Goal: Task Accomplishment & Management: Manage account settings

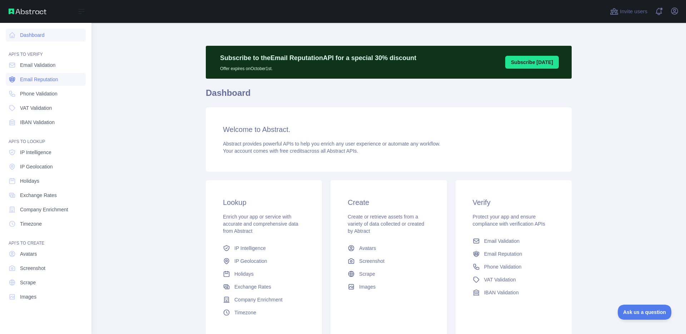
click at [46, 79] on span "Email Reputation" at bounding box center [39, 79] width 38 height 7
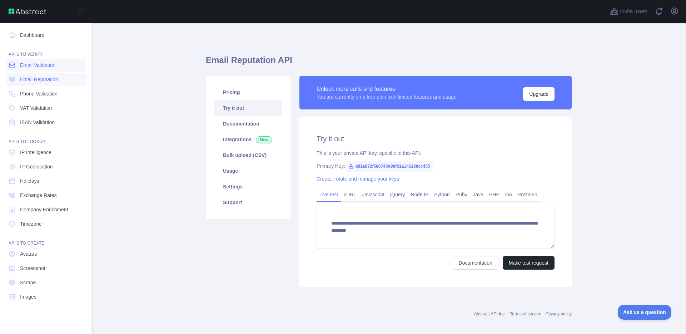
click at [42, 67] on span "Email Validation" at bounding box center [37, 64] width 35 height 7
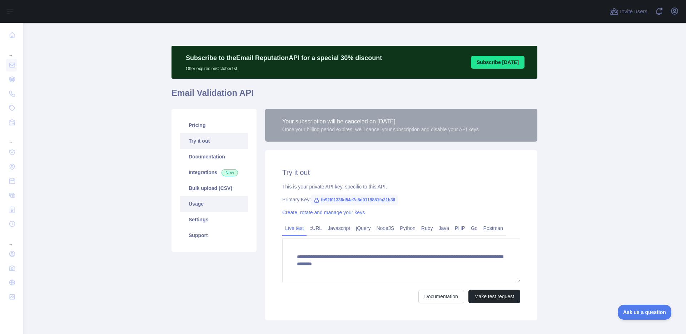
click at [204, 201] on link "Usage" at bounding box center [214, 204] width 68 height 16
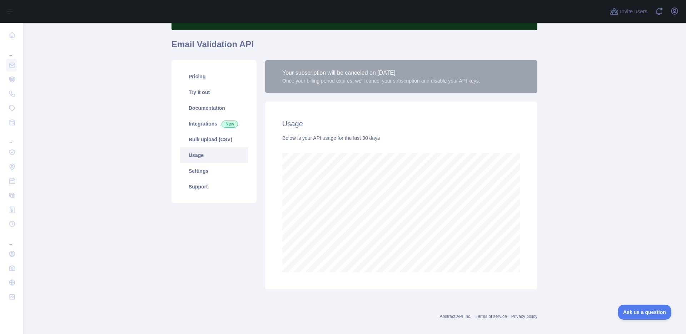
scroll to position [55, 0]
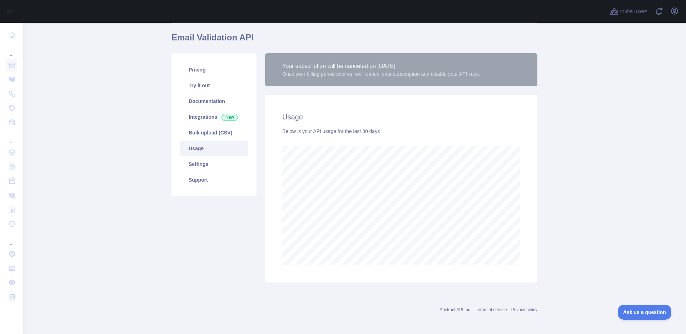
click at [394, 66] on div "Your subscription will be canceled on [DATE]" at bounding box center [381, 66] width 198 height 9
click at [412, 72] on div "Once your billing period expires, we'll cancel your subscription and disable yo…" at bounding box center [381, 73] width 198 height 7
click at [388, 70] on div "Once your billing period expires, we'll cancel your subscription and disable yo…" at bounding box center [381, 73] width 198 height 7
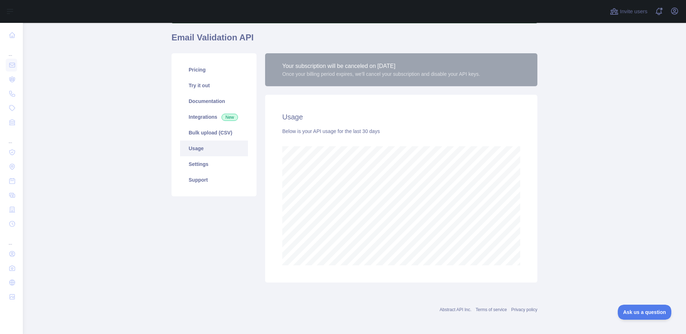
click at [604, 143] on main "Subscribe to the Email Reputation API for a special 30 % discount Offer expires…" at bounding box center [354, 178] width 663 height 311
click at [378, 74] on div "Once your billing period expires, we'll cancel your subscription and disable yo…" at bounding box center [381, 73] width 198 height 7
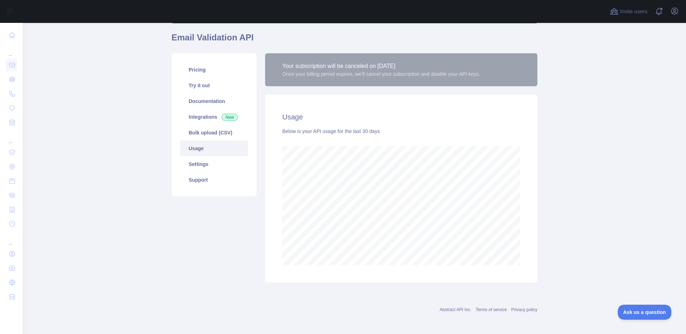
click at [232, 151] on link "Usage" at bounding box center [214, 148] width 68 height 16
click at [358, 128] on div "Below is your API usage for the last 30 days" at bounding box center [401, 131] width 238 height 7
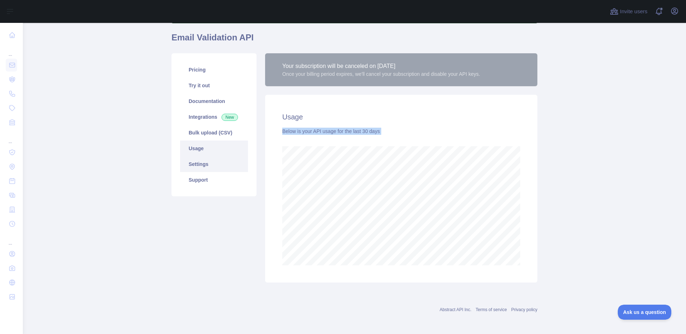
click at [214, 163] on link "Settings" at bounding box center [214, 164] width 68 height 16
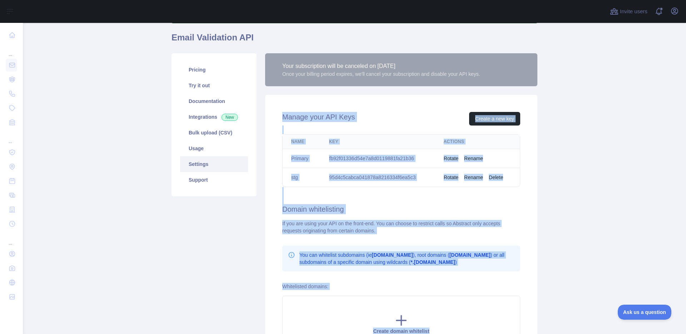
click at [469, 219] on div "Manage your API Keys Create a new key Name Key Actions Primary fb92f01336d54e7a…" at bounding box center [401, 232] width 272 height 274
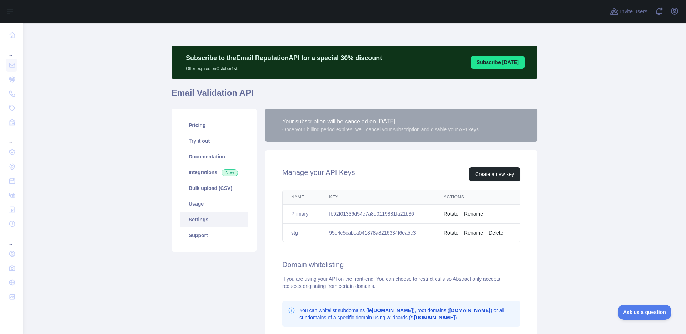
click at [96, 103] on main "Subscribe to the Email Reputation API for a special 30 % discount Offer expires…" at bounding box center [354, 178] width 663 height 311
click at [204, 188] on link "Bulk upload (CSV)" at bounding box center [214, 188] width 68 height 16
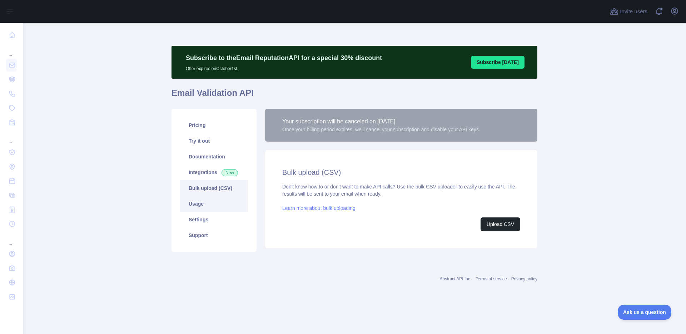
click at [196, 207] on link "Usage" at bounding box center [214, 204] width 68 height 16
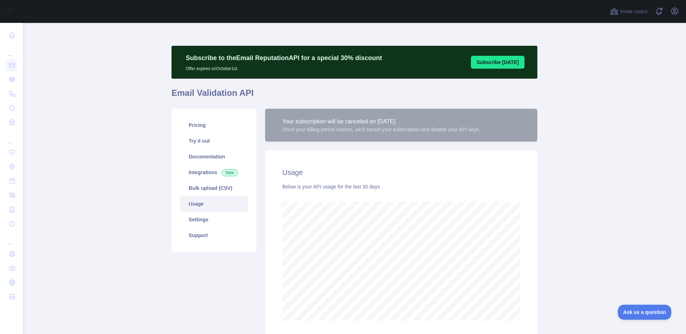
scroll to position [311, 663]
click at [677, 15] on icon "button" at bounding box center [674, 11] width 9 height 9
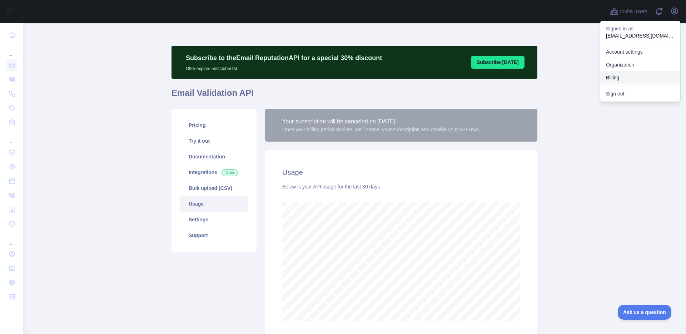
click at [634, 80] on button "Billing" at bounding box center [640, 77] width 80 height 13
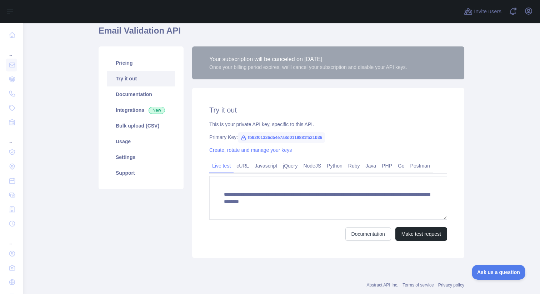
scroll to position [79, 0]
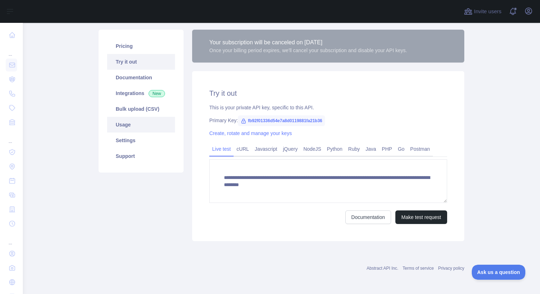
click at [126, 120] on link "Usage" at bounding box center [141, 125] width 68 height 16
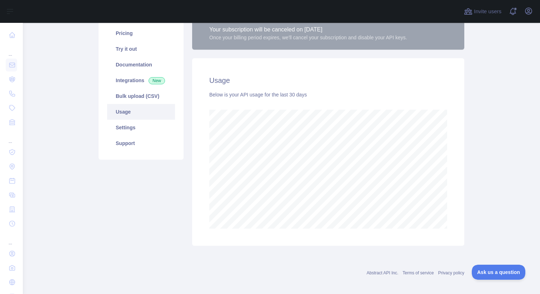
scroll to position [96, 0]
